Goal: Information Seeking & Learning: Learn about a topic

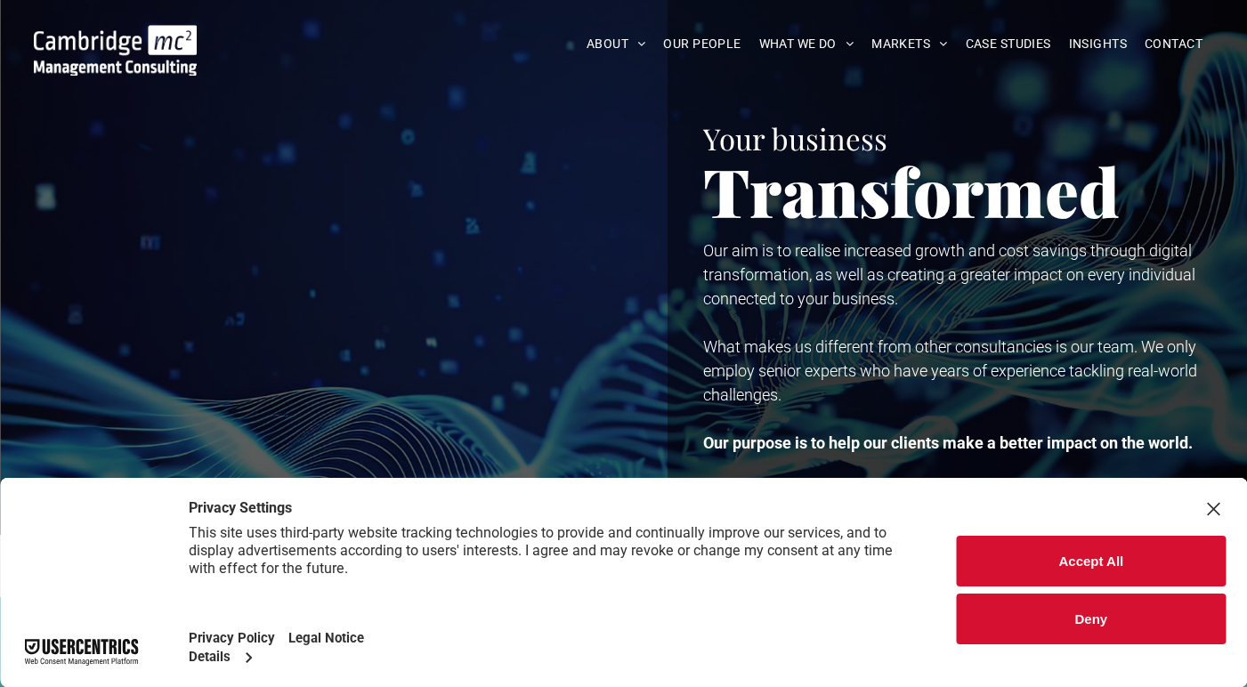
click at [1058, 555] on button "Accept All" at bounding box center [1091, 561] width 269 height 51
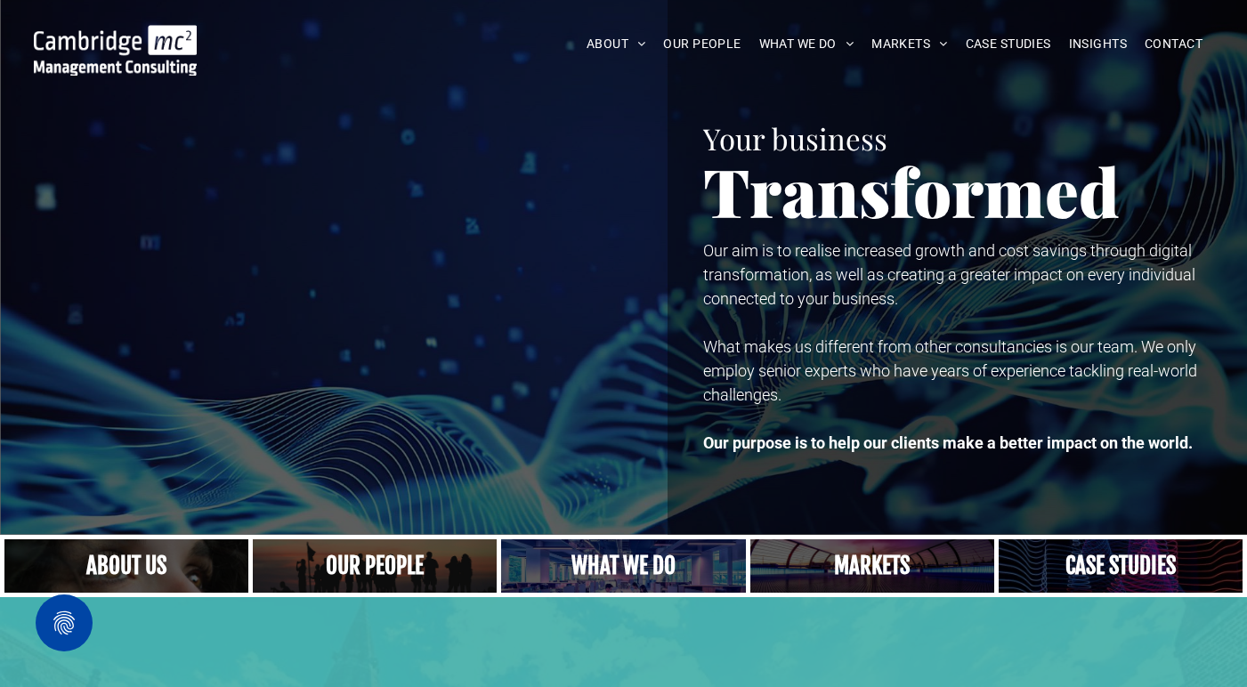
click at [386, 569] on link "A crowd in silhouette at sunset, on a rise or lookout point" at bounding box center [375, 566] width 259 height 57
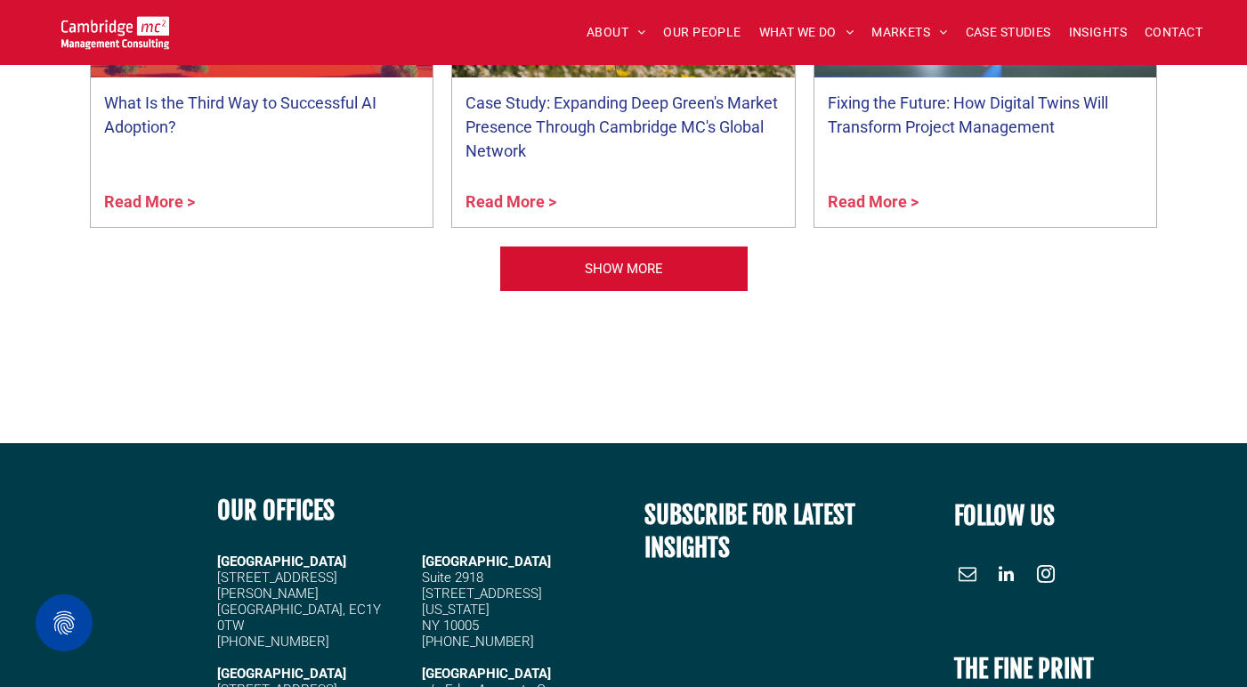
scroll to position [7359, 0]
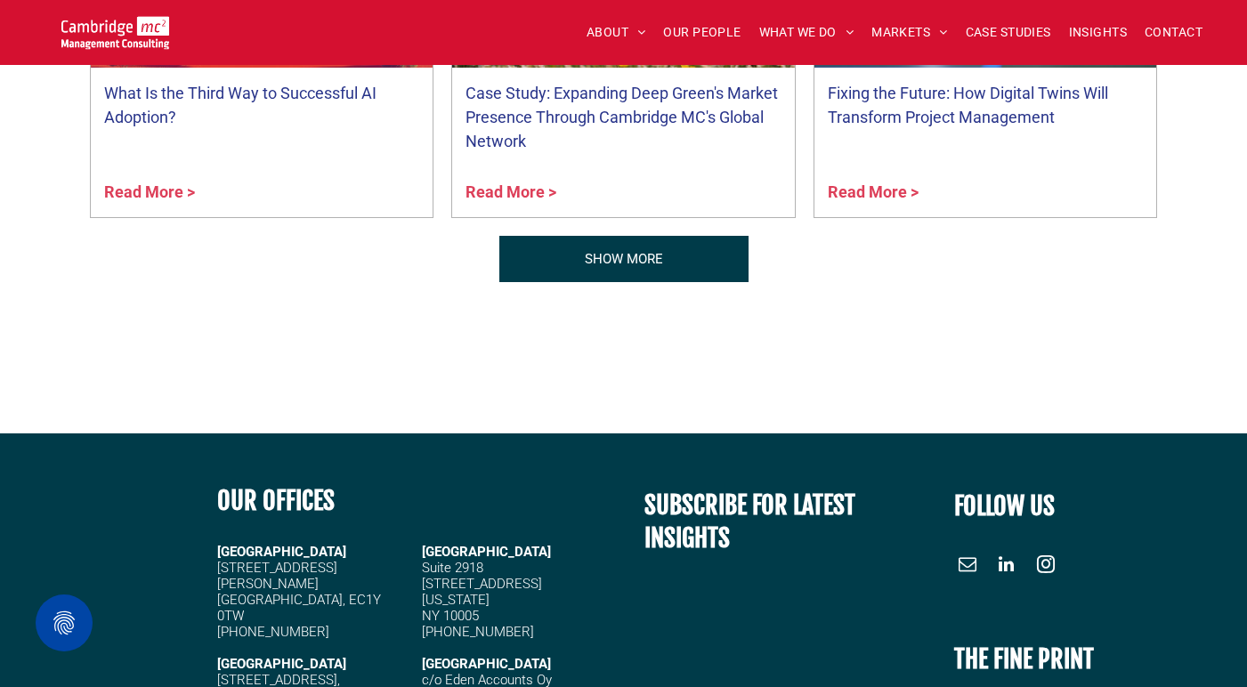
click at [607, 270] on span "SHOW MORE" at bounding box center [624, 259] width 78 height 45
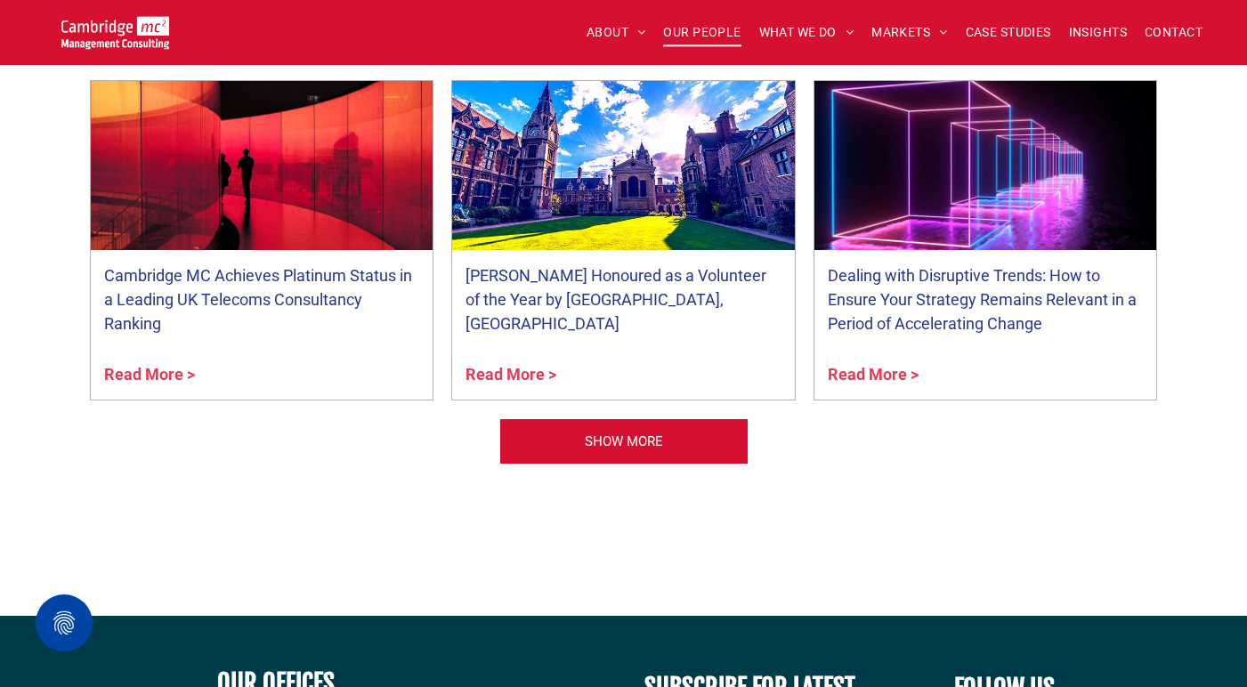
scroll to position [8224, 0]
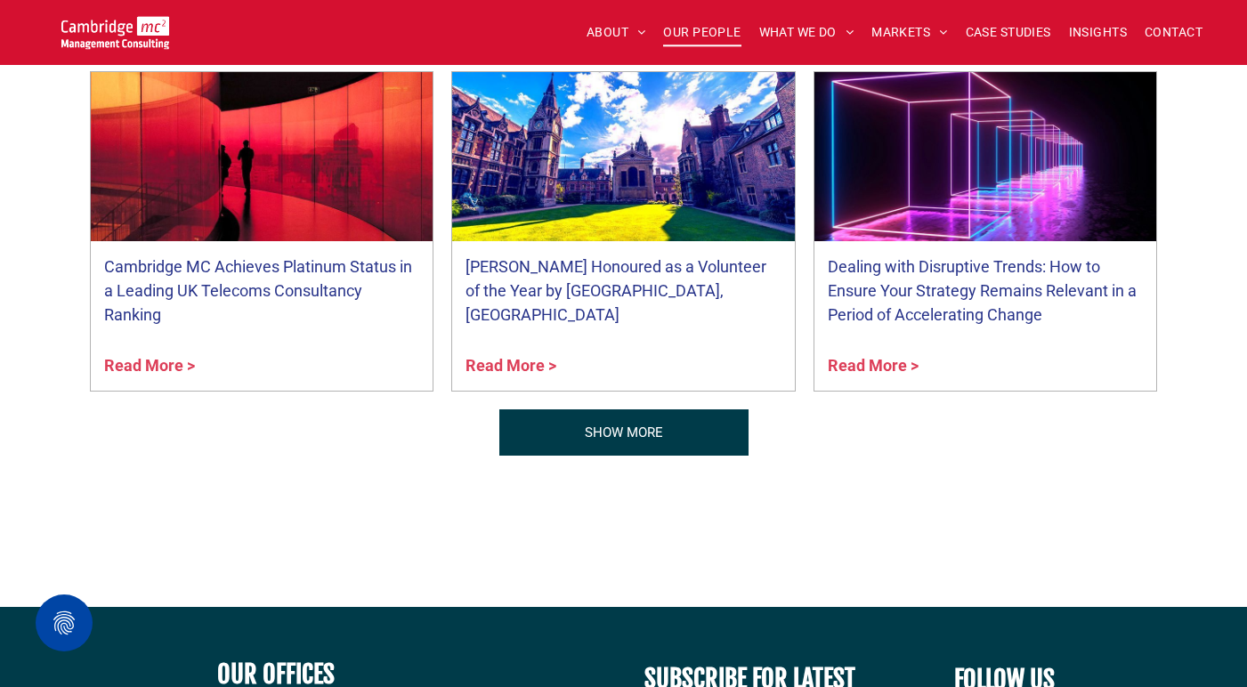
click at [591, 411] on span "SHOW MORE" at bounding box center [624, 432] width 78 height 45
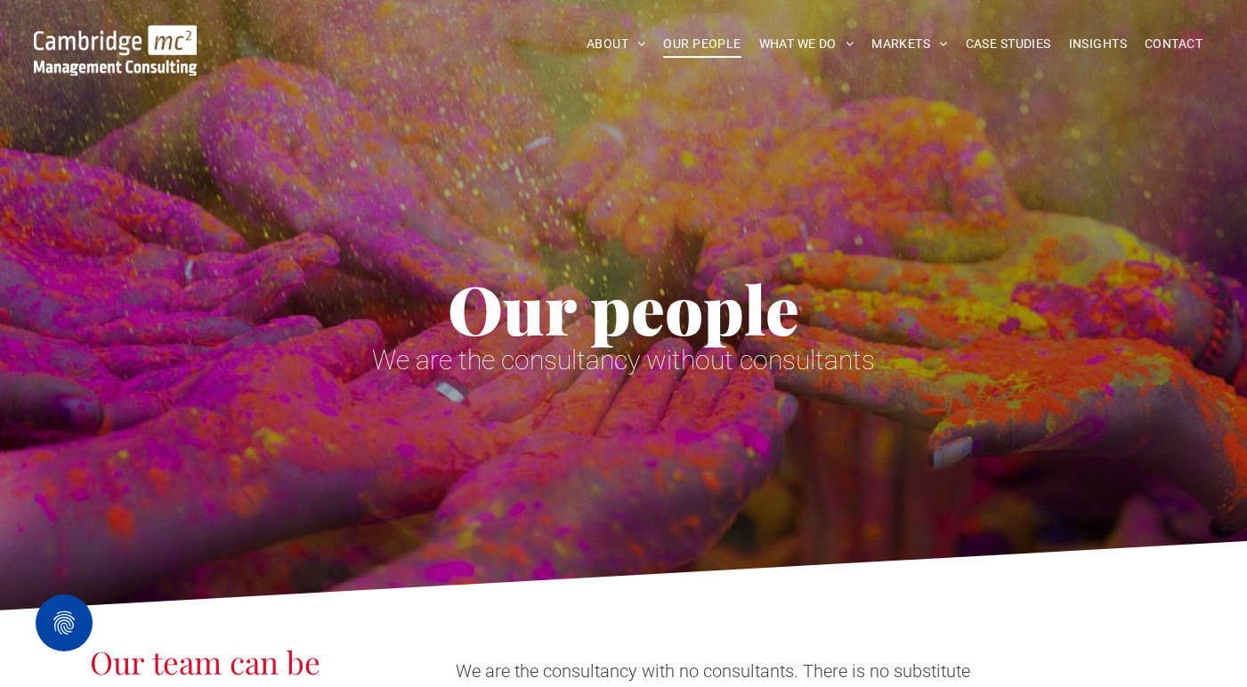
scroll to position [0, 0]
click at [1010, 35] on span "CASE STUDIES" at bounding box center [1008, 44] width 85 height 28
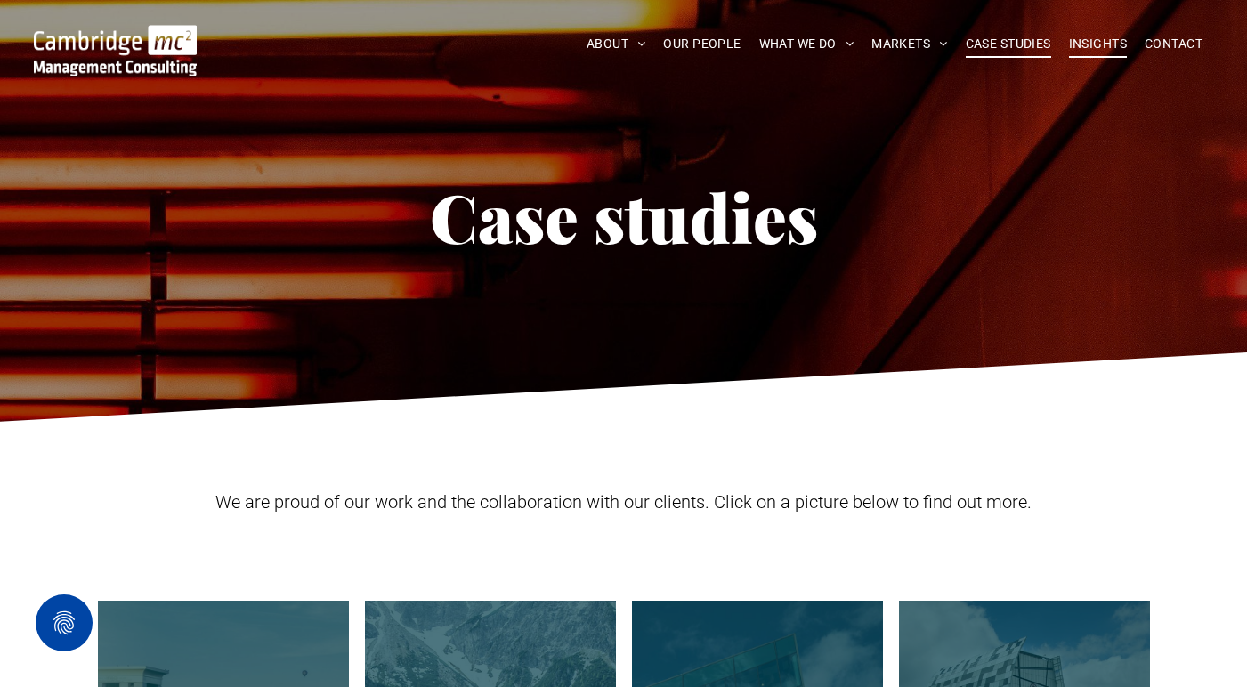
click at [1090, 37] on span "INSIGHTS" at bounding box center [1098, 44] width 58 height 28
